Goal: Task Accomplishment & Management: Manage account settings

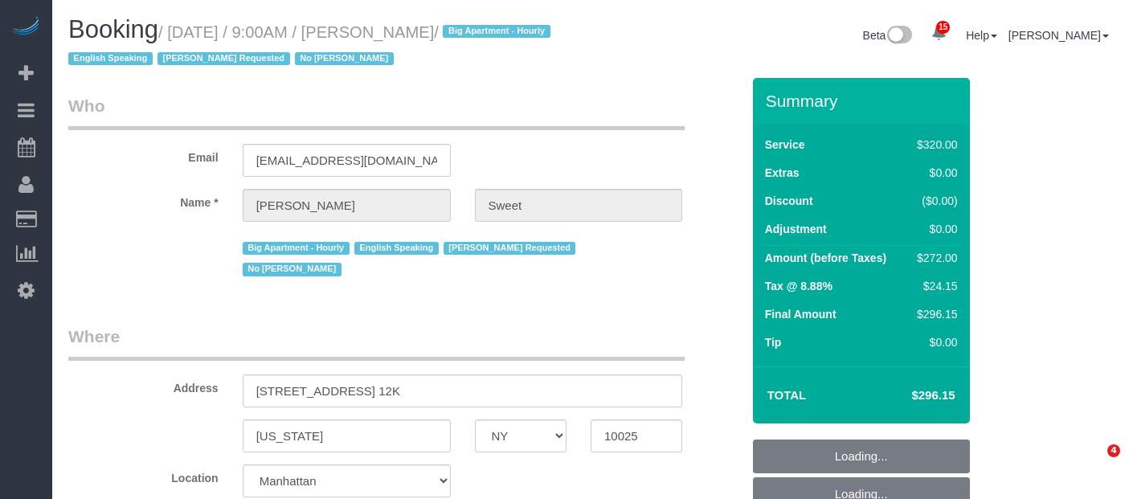
select select "NY"
select select "number:89"
select select "number:90"
select select "number:15"
select select "number:6"
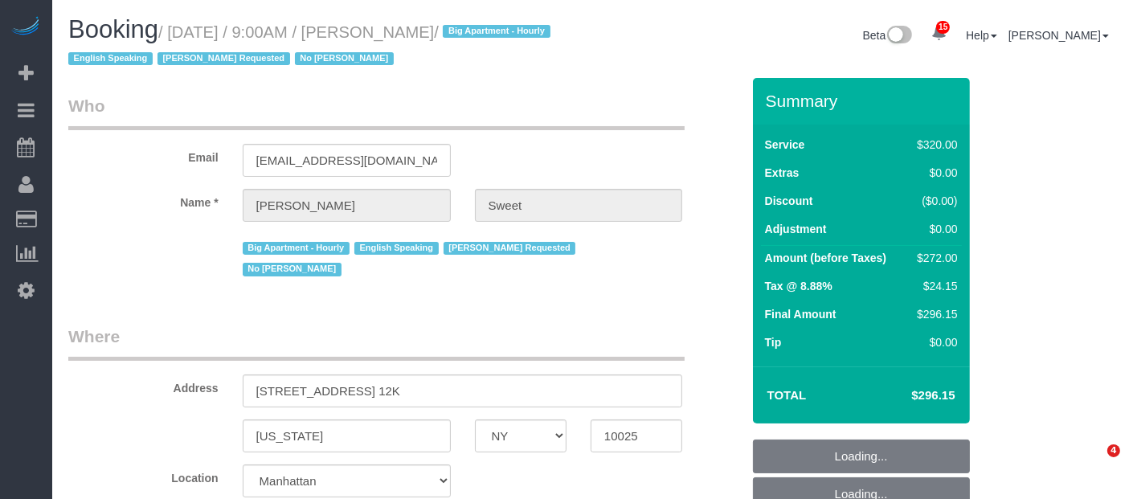
select select "string:US"
select select "240"
select select "string:stripe-pm_1PTCFC4VGloSiKo7prcBMaC7"
select select "object:1000"
select select "spot1"
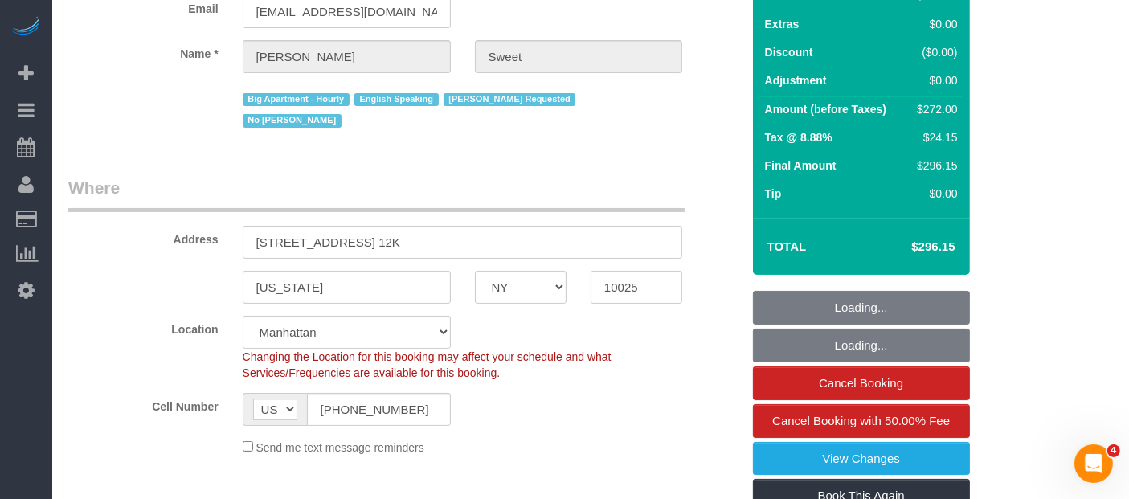
scroll to position [357, 0]
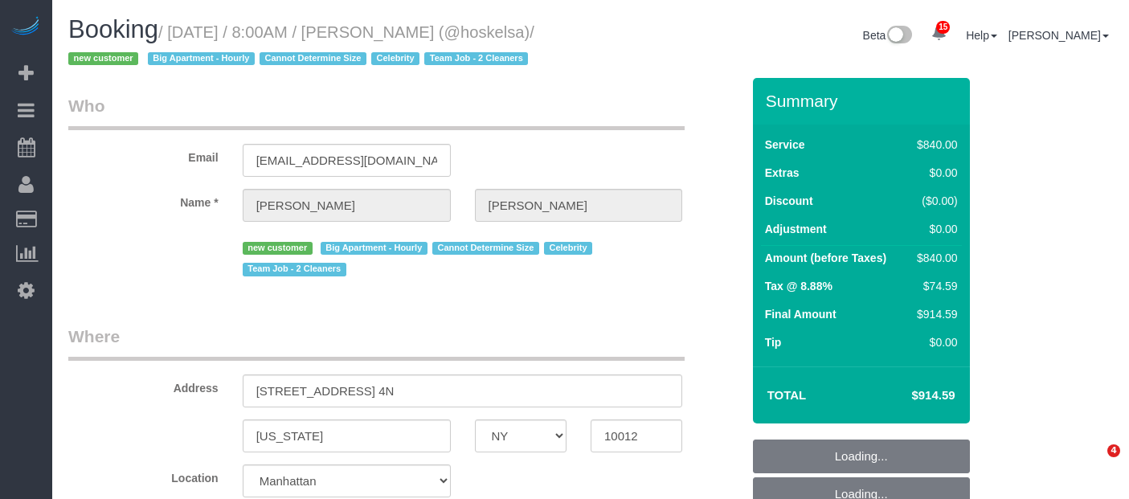
select select "NY"
select select "2"
select select "420"
select select "spot1"
select select "number:89"
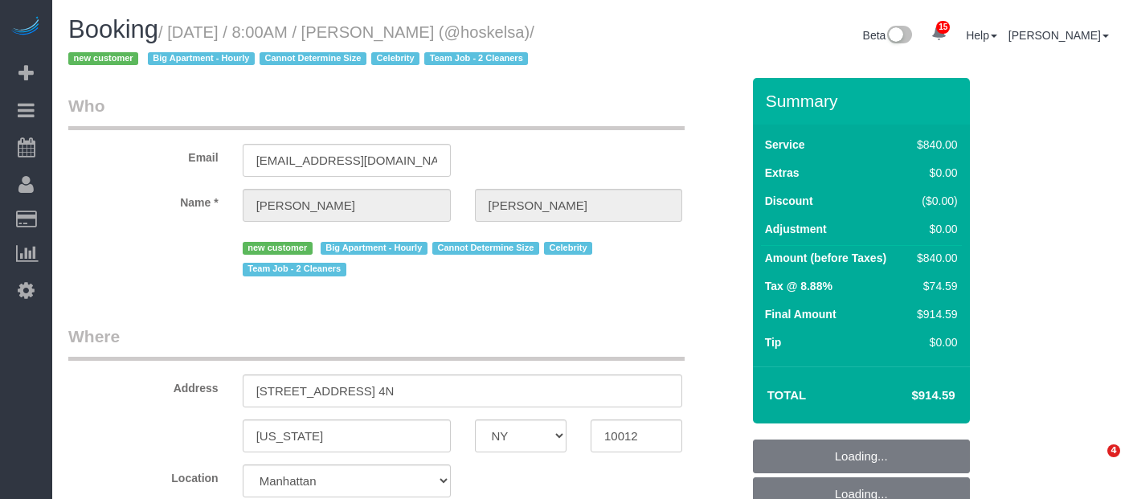
select select "number:72"
select select "number:15"
select select "number:5"
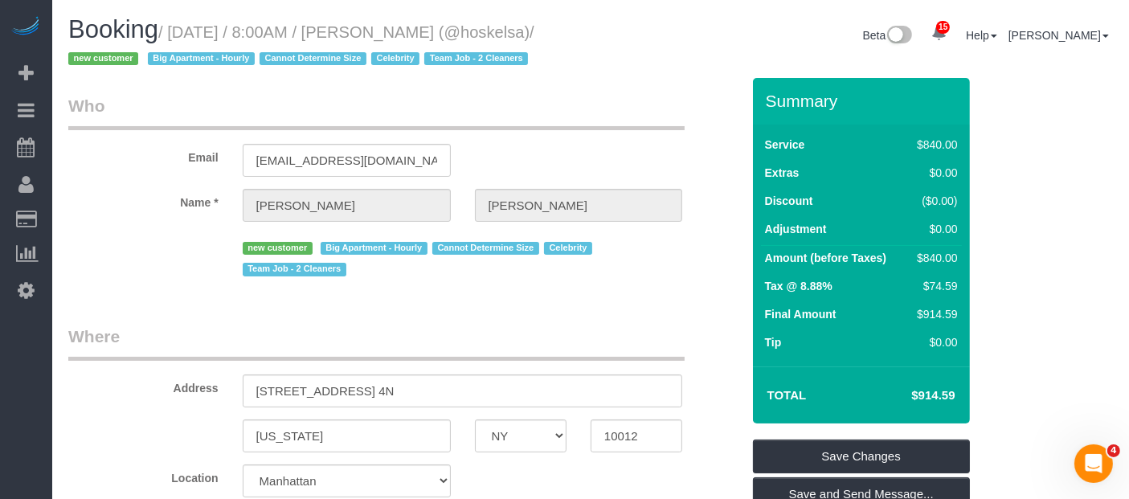
drag, startPoint x: 423, startPoint y: 24, endPoint x: 505, endPoint y: 23, distance: 82.0
click at [502, 23] on h1 "Booking / [DATE] / 8:00AM / [PERSON_NAME] (@hoskelsa) / new customer Big Apartm…" at bounding box center [323, 43] width 510 height 55
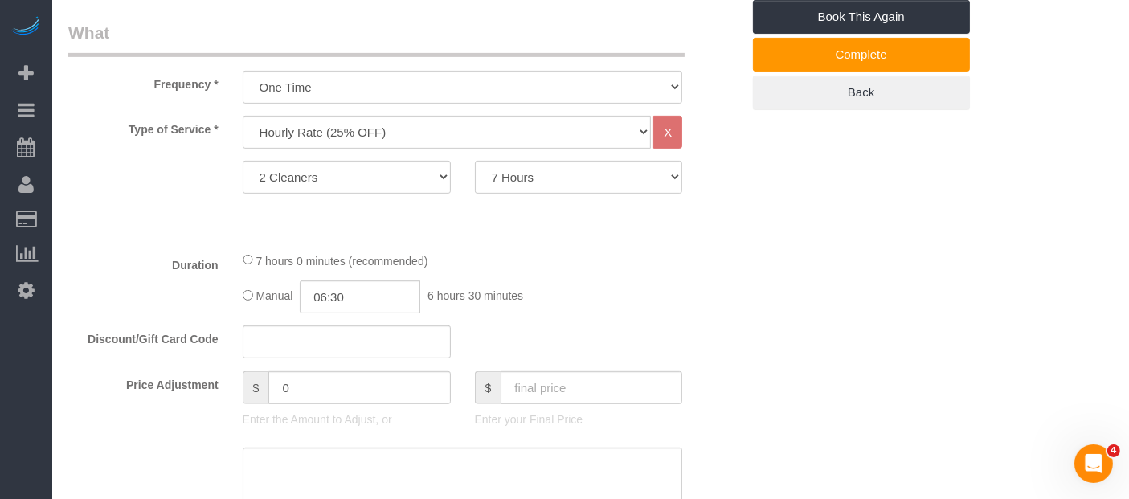
scroll to position [624, 0]
